Goal: Task Accomplishment & Management: Complete application form

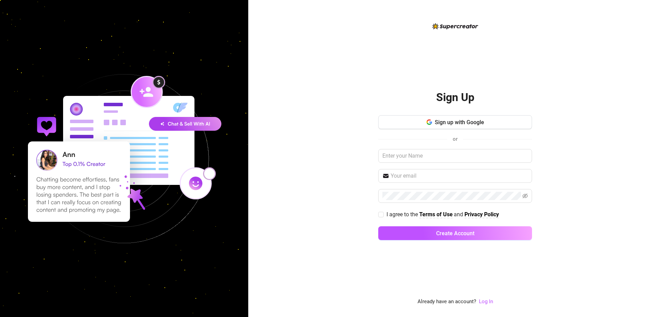
click at [433, 115] on div "Sign Up Sign up with Google or I agree to the Terms of Use and Privacy Policy C…" at bounding box center [455, 163] width 154 height 165
click at [438, 121] on span "Sign up with Google" at bounding box center [459, 122] width 49 height 7
click at [416, 123] on button "Sign up with Google" at bounding box center [455, 122] width 154 height 14
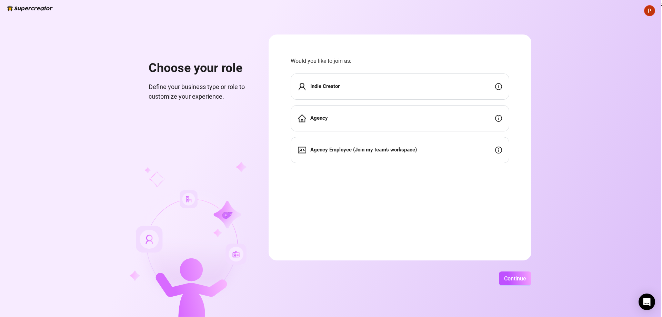
click at [359, 89] on div "Indie Creator" at bounding box center [400, 86] width 219 height 26
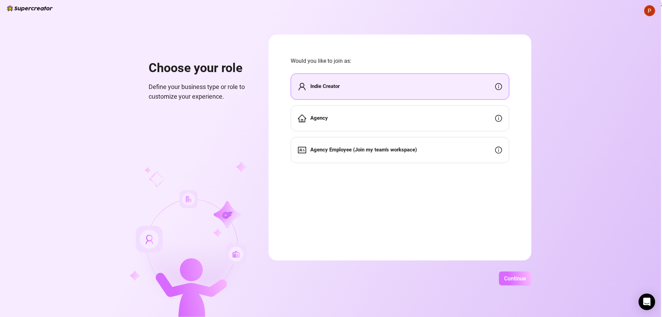
click at [515, 278] on span "Continue" at bounding box center [515, 278] width 22 height 7
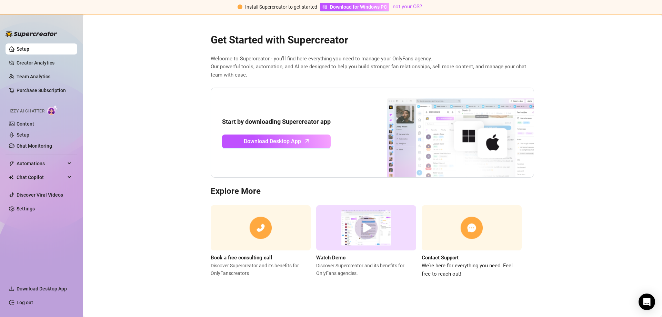
click at [143, 185] on main "Get Started with Supercreator Welcome to Supercreator - you’ll find here everyt…" at bounding box center [372, 165] width 579 height 302
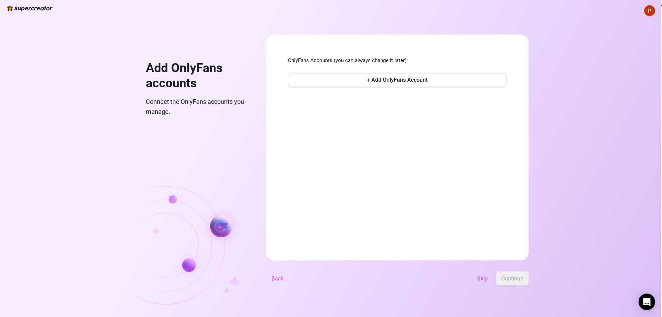
click at [369, 88] on div "OnlyFans Accounts (you can always change it later): + Add OnlyFans Account" at bounding box center [397, 73] width 219 height 32
click at [369, 83] on span "+ Add OnlyFans Account" at bounding box center [397, 80] width 61 height 7
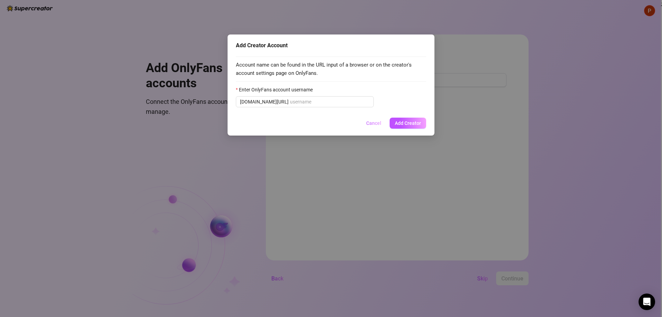
click at [374, 120] on button "Cancel" at bounding box center [374, 123] width 26 height 11
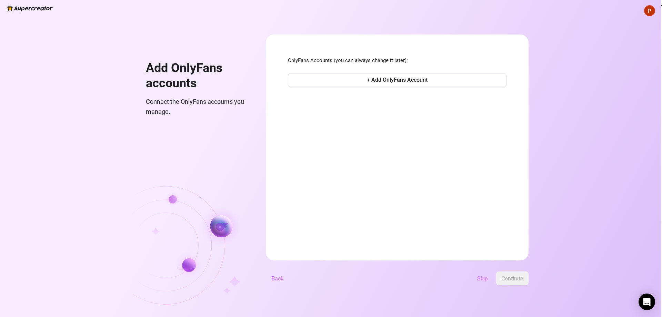
click at [483, 280] on span "Skip" at bounding box center [482, 278] width 11 height 7
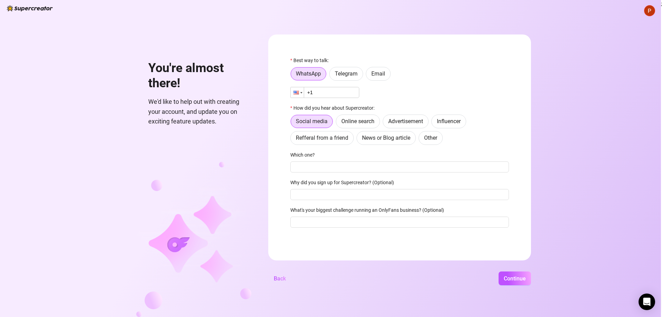
click at [297, 95] on div at bounding box center [297, 92] width 13 height 10
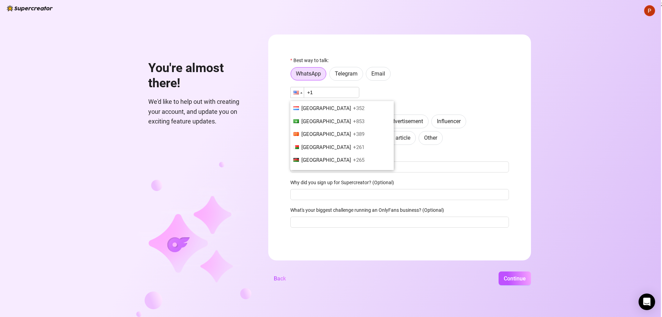
scroll to position [1585, 0]
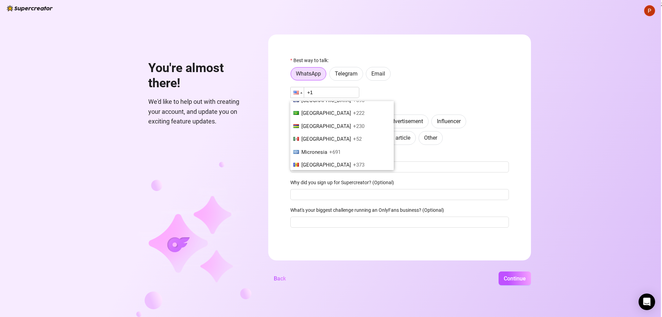
click at [299, 90] on div at bounding box center [297, 92] width 13 height 10
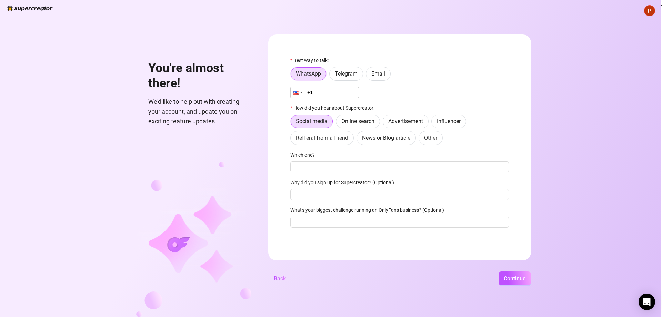
click at [297, 91] on div at bounding box center [296, 93] width 6 height 4
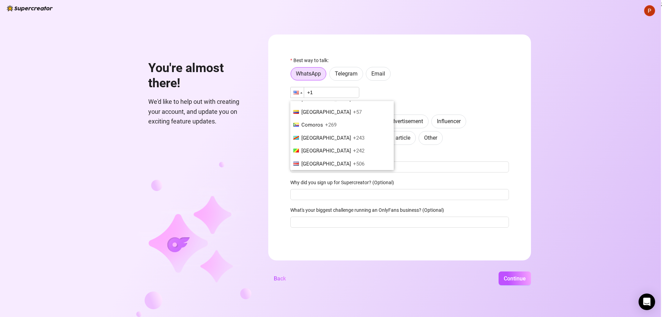
scroll to position [291, 0]
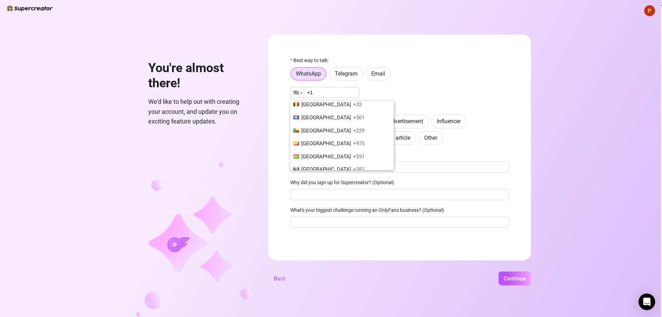
click at [404, 85] on div "Best way to talk: WhatsApp Telegram Email Phone +1 Canada +1 Germany +49 Philip…" at bounding box center [399, 145] width 219 height 177
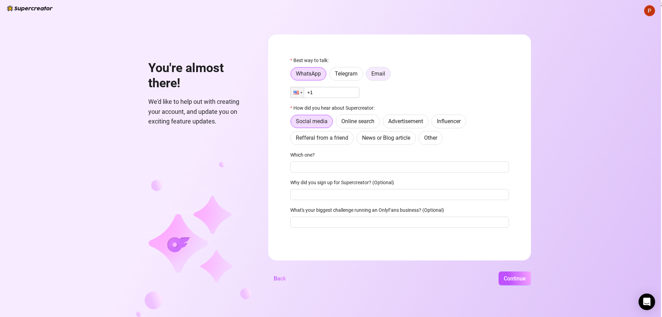
click at [379, 75] on span "Email" at bounding box center [378, 73] width 14 height 7
click at [368, 75] on input "Email" at bounding box center [368, 75] width 0 height 0
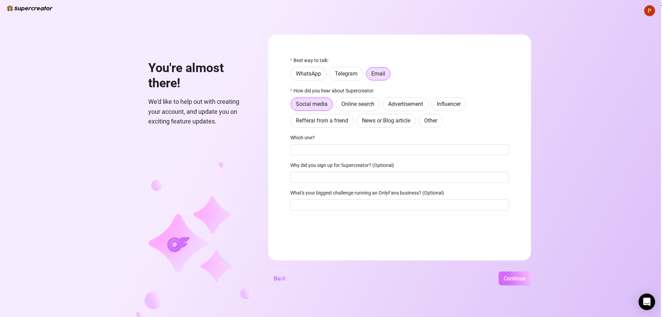
click at [513, 279] on span "Continue" at bounding box center [515, 278] width 22 height 7
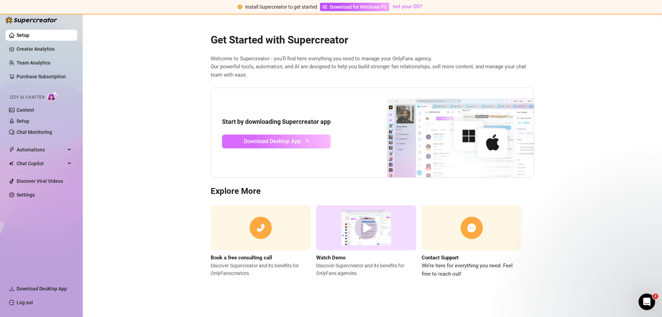
click at [265, 141] on span "Download Desktop App" at bounding box center [272, 141] width 57 height 9
